Goal: Information Seeking & Learning: Find specific fact

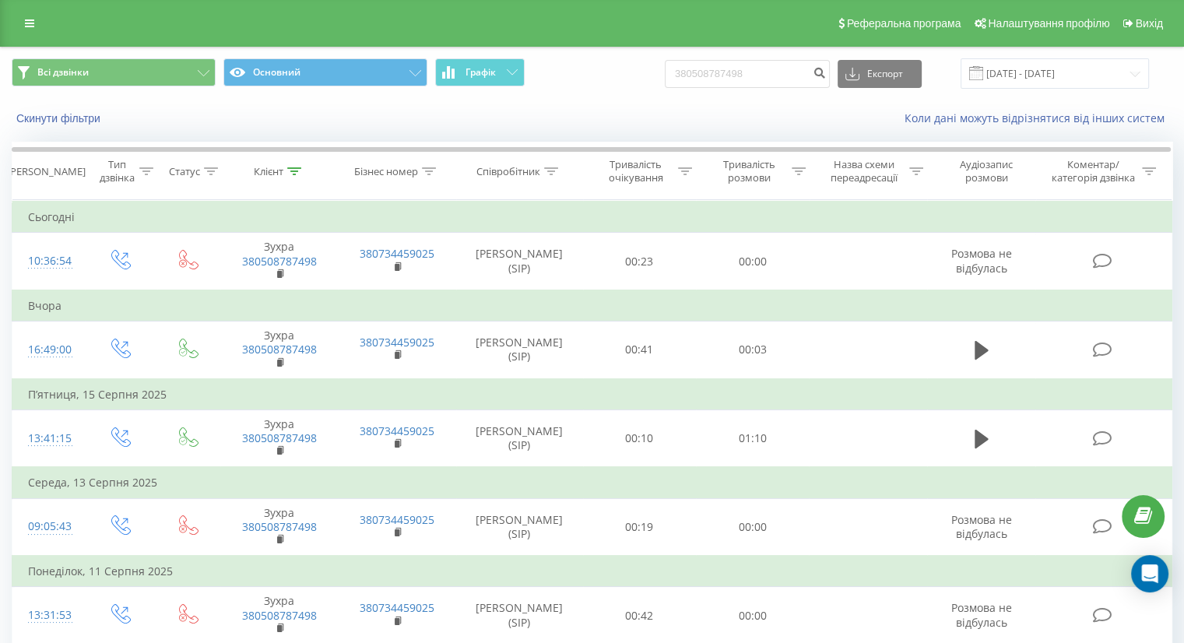
click at [83, 125] on div "Скинути фільтри" at bounding box center [223, 119] width 444 height 16
click at [75, 119] on button "Скинути фільтри" at bounding box center [60, 118] width 97 height 14
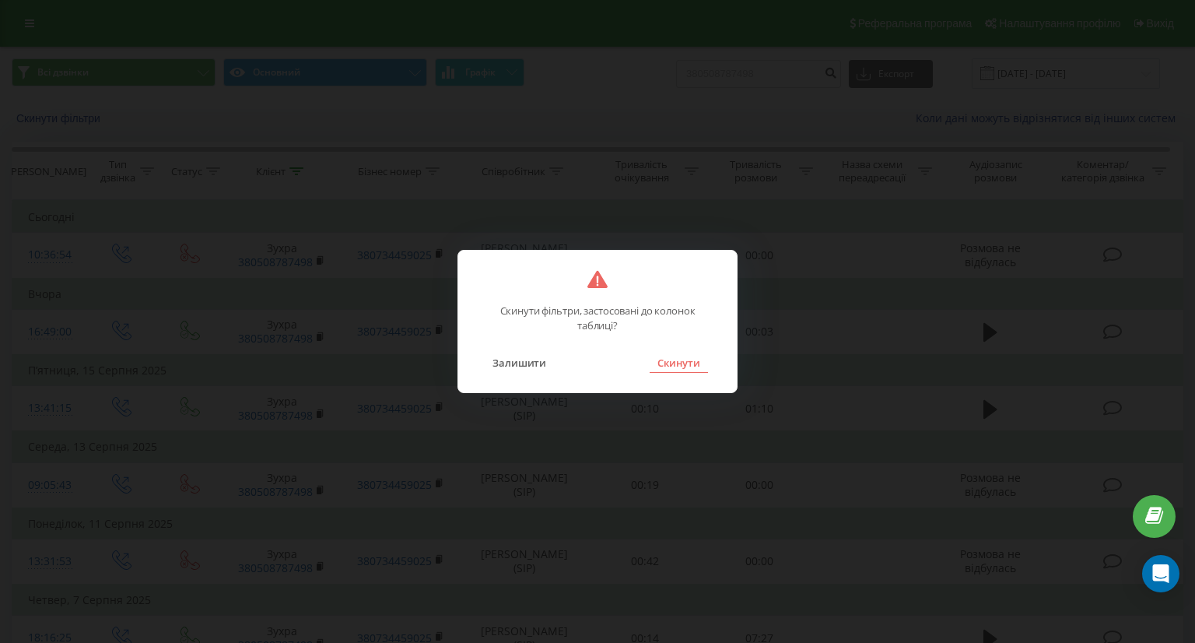
click at [707, 368] on button "Скинути" at bounding box center [679, 363] width 58 height 20
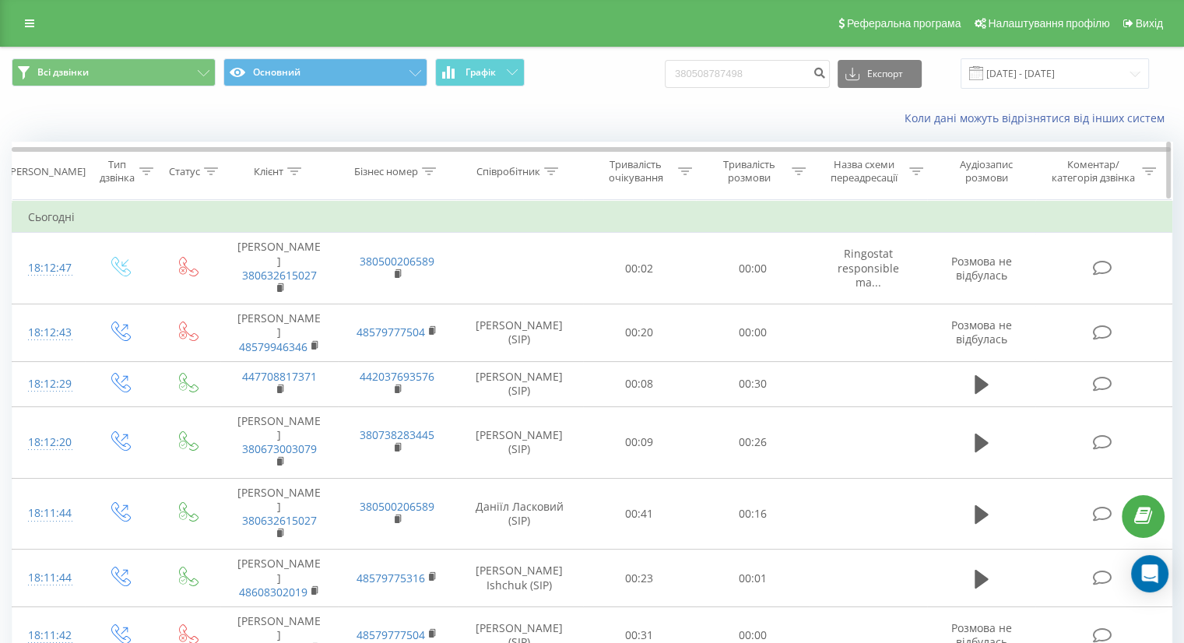
drag, startPoint x: 530, startPoint y: 169, endPoint x: 544, endPoint y: 176, distance: 15.7
click at [531, 170] on div "Співробітник" at bounding box center [508, 171] width 64 height 13
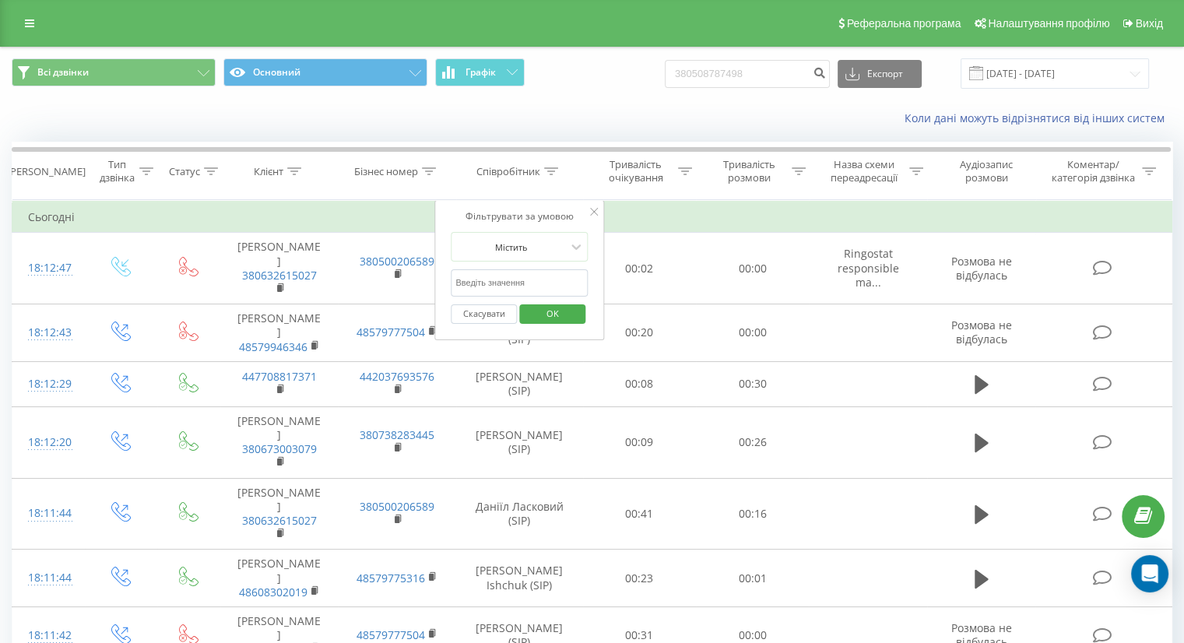
click at [483, 283] on input "text" at bounding box center [519, 282] width 137 height 27
type input "градосельська"
click at [560, 311] on span "OK" at bounding box center [553, 313] width 44 height 24
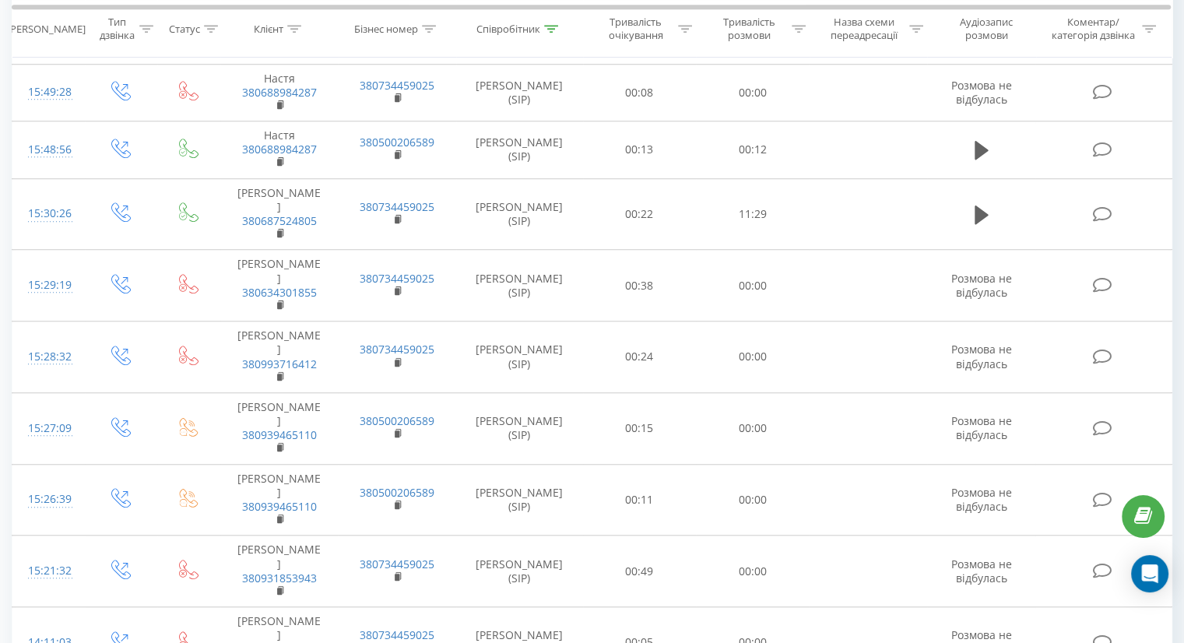
scroll to position [1146, 0]
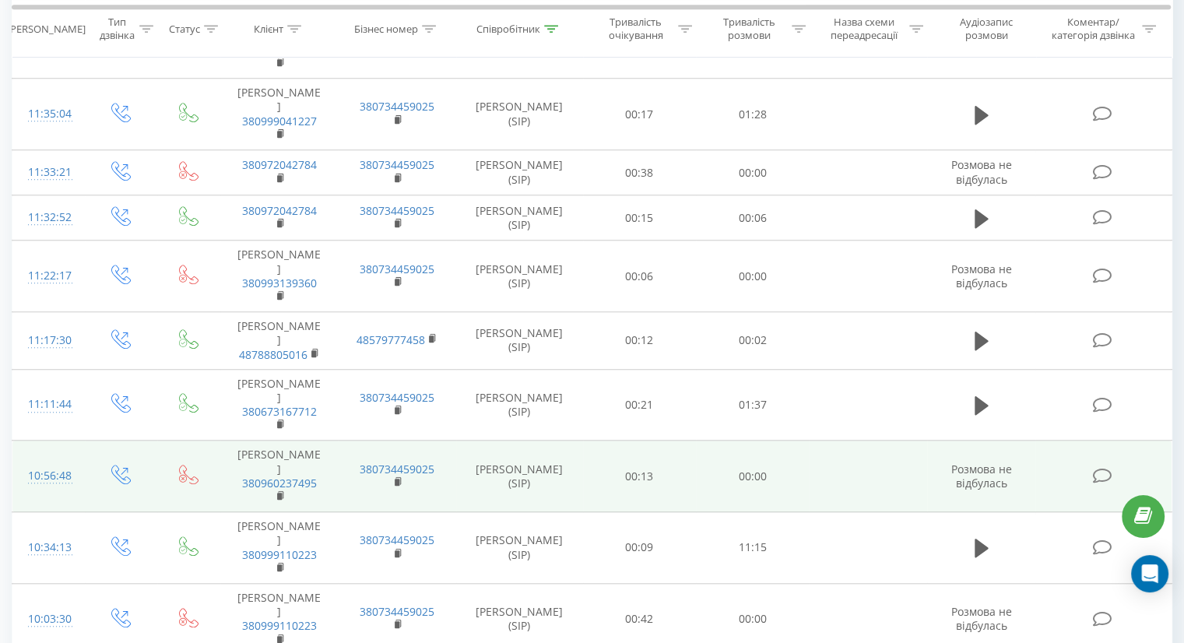
scroll to position [1217, 0]
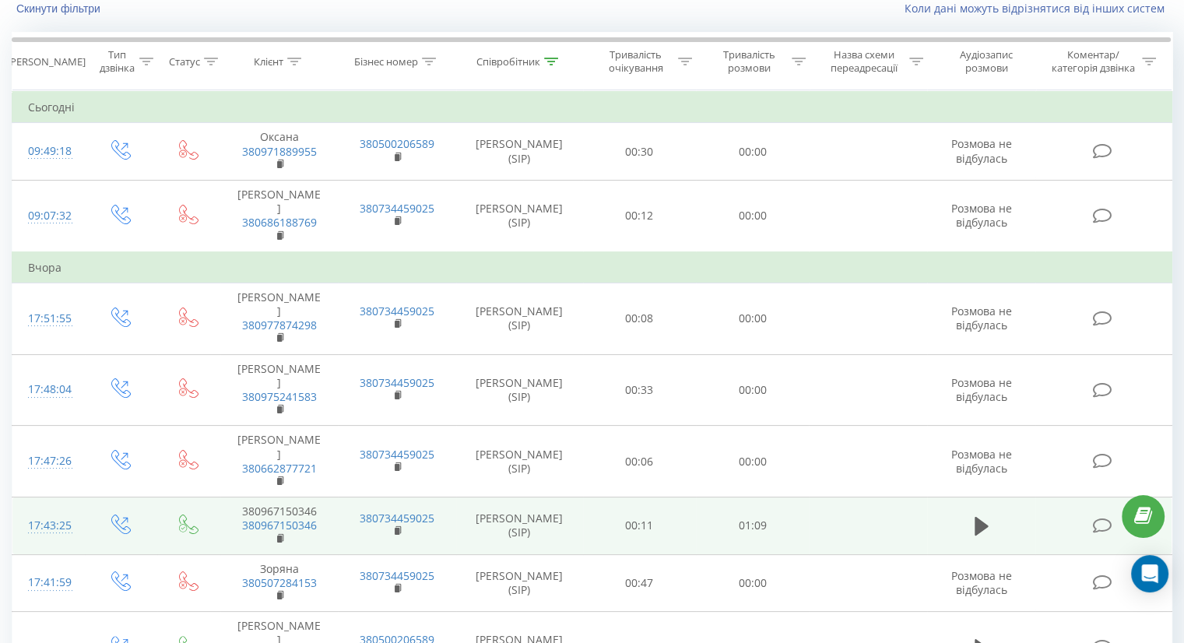
scroll to position [103, 0]
